Goal: Obtain resource: Download file/media

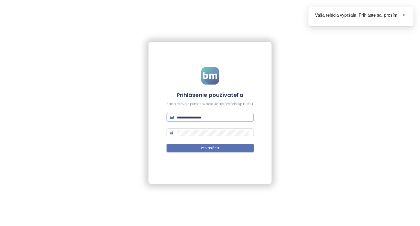
click at [212, 120] on input "text" at bounding box center [214, 117] width 74 height 6
click at [209, 115] on input "text" at bounding box center [214, 117] width 74 height 6
type input "**********"
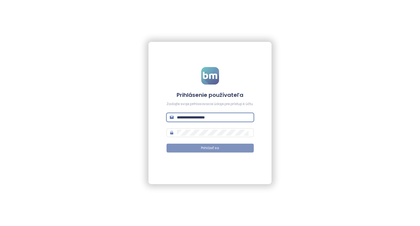
click at [210, 149] on span "Prihlásiť sa" at bounding box center [210, 148] width 18 height 5
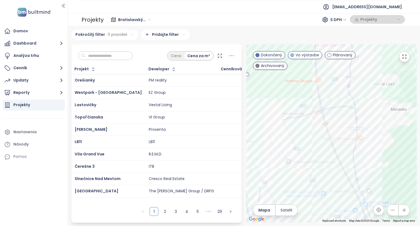
drag, startPoint x: 323, startPoint y: 158, endPoint x: 363, endPoint y: 100, distance: 70.1
click at [360, 103] on div at bounding box center [331, 133] width 171 height 178
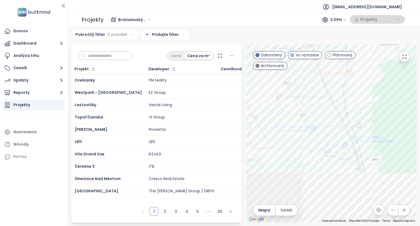
drag, startPoint x: 336, startPoint y: 157, endPoint x: 315, endPoint y: 58, distance: 100.4
click at [317, 69] on div at bounding box center [331, 133] width 171 height 178
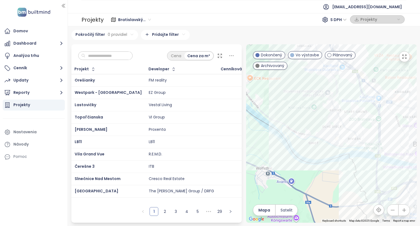
drag, startPoint x: 344, startPoint y: 81, endPoint x: 359, endPoint y: 141, distance: 61.3
click at [357, 138] on div at bounding box center [331, 133] width 171 height 178
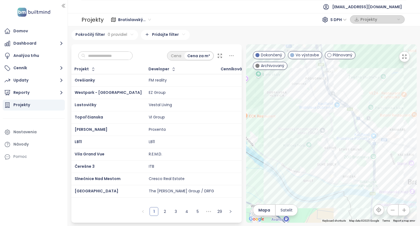
drag, startPoint x: 327, startPoint y: 92, endPoint x: 302, endPoint y: 131, distance: 46.1
click at [304, 128] on div at bounding box center [331, 133] width 171 height 178
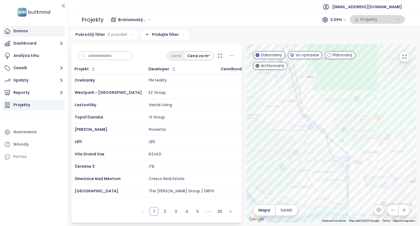
click at [15, 31] on div "Domov" at bounding box center [20, 31] width 15 height 7
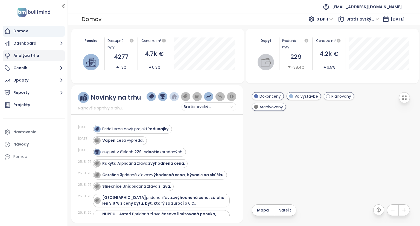
click at [24, 59] on div "Analýza trhu" at bounding box center [26, 55] width 26 height 7
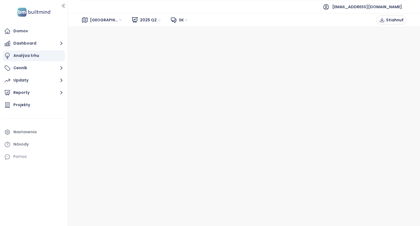
click at [146, 20] on span "2025 Q2" at bounding box center [151, 20] width 22 height 8
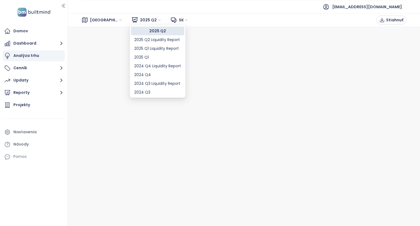
click at [146, 20] on span "2025 Q2" at bounding box center [151, 20] width 22 height 8
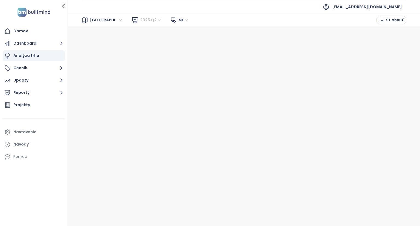
click at [146, 20] on span "2025 Q2" at bounding box center [151, 20] width 22 height 8
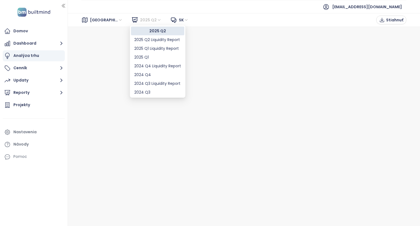
click at [146, 20] on span "2025 Q2" at bounding box center [151, 20] width 22 height 8
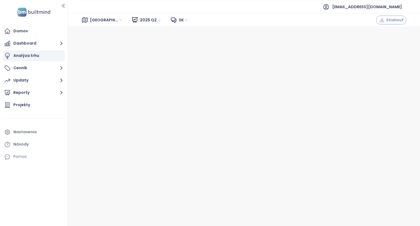
click at [389, 20] on span "Stiahnuť" at bounding box center [394, 20] width 17 height 6
